Goal: Navigation & Orientation: Find specific page/section

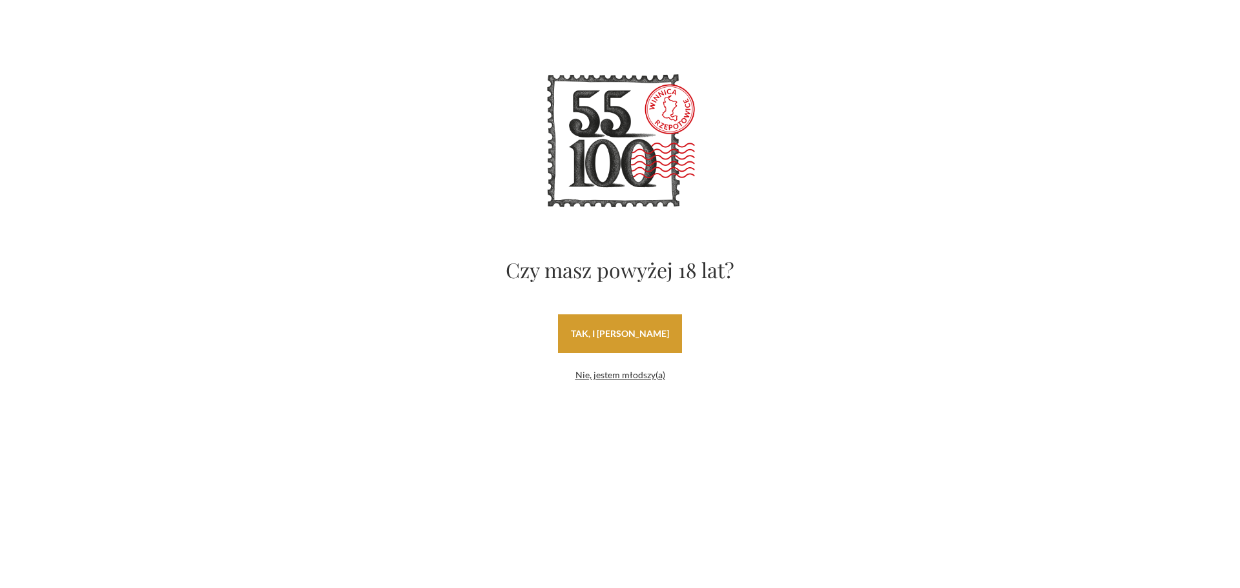
click at [645, 333] on link "tak, i uwielbiam wino" at bounding box center [620, 334] width 124 height 39
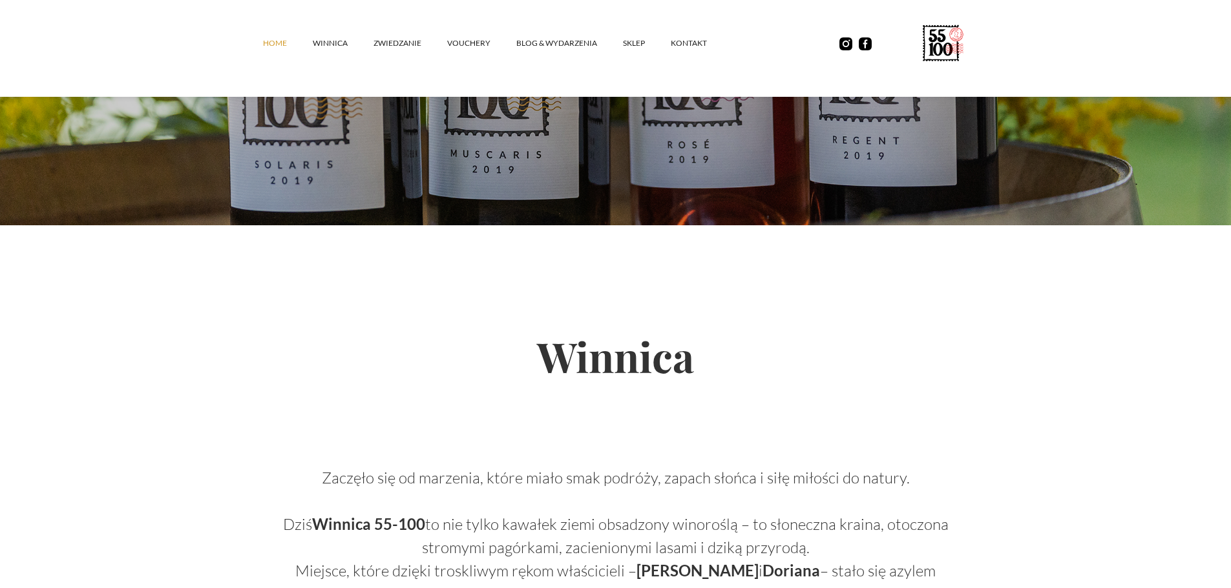
scroll to position [388, 0]
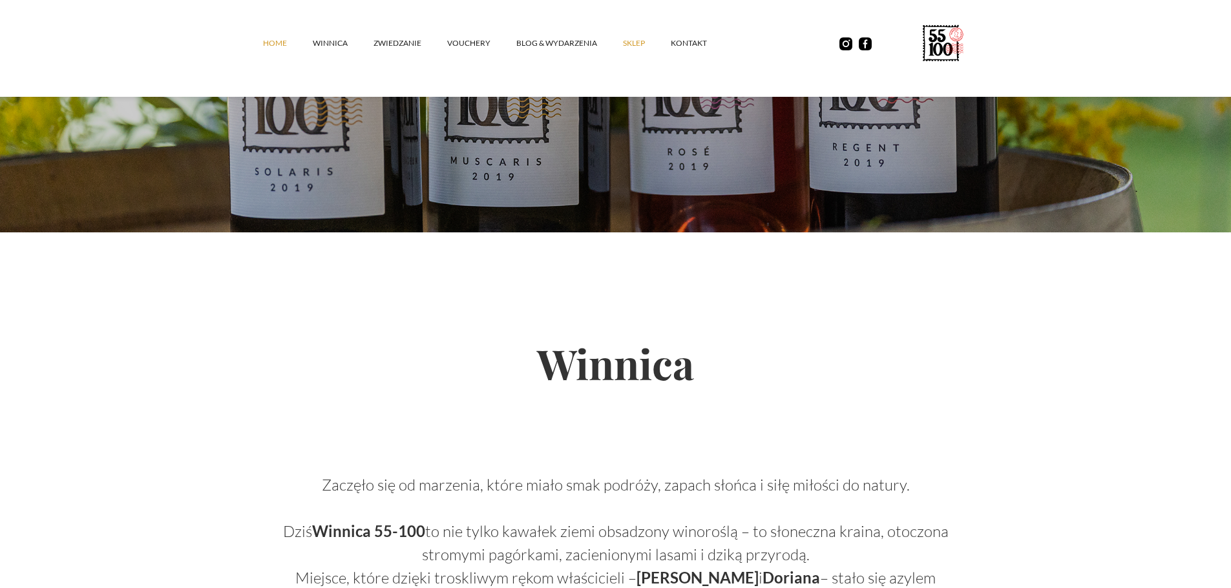
click at [638, 39] on link "SKLEP" at bounding box center [647, 43] width 48 height 39
